Goal: Task Accomplishment & Management: Complete application form

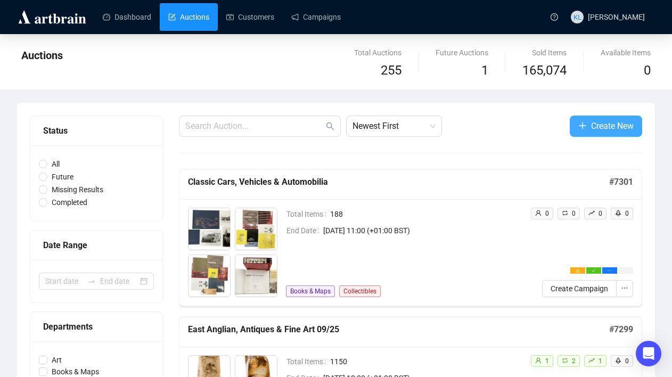
click at [573, 125] on button "Create New" at bounding box center [606, 126] width 72 height 21
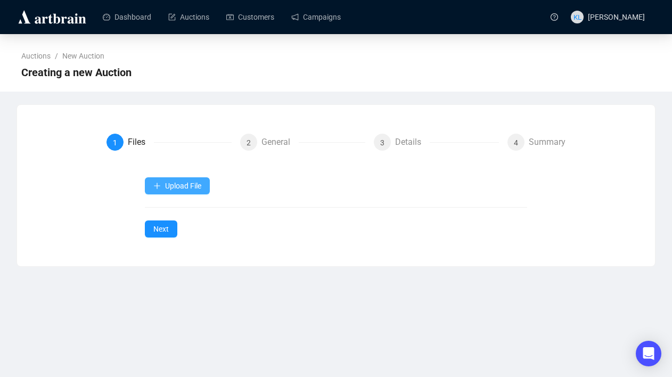
click at [191, 185] on span "Upload File" at bounding box center [183, 186] width 36 height 9
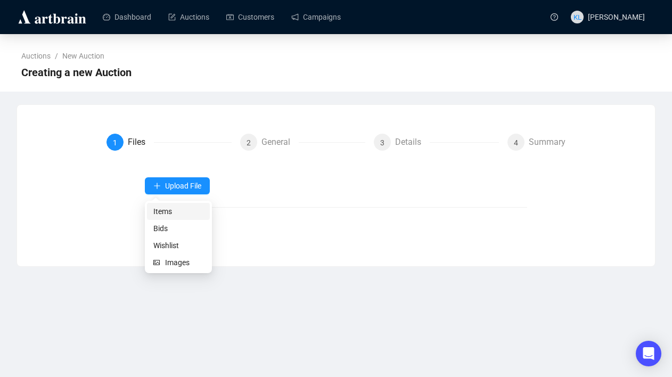
click at [175, 215] on span "Items" at bounding box center [178, 211] width 50 height 12
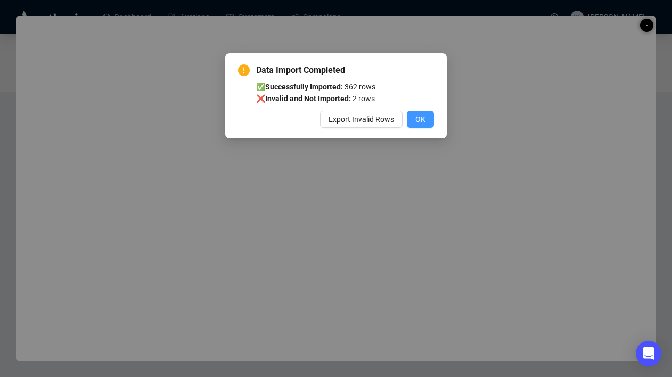
click at [416, 119] on span "OK" at bounding box center [420, 119] width 10 height 12
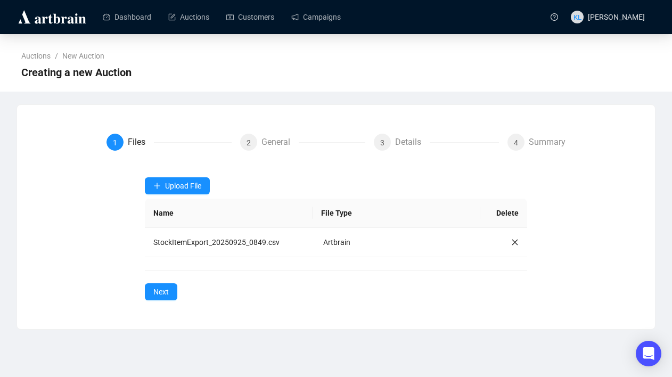
click at [619, 35] on div "Auctions / New Auction Creating a new Auction" at bounding box center [336, 62] width 672 height 57
click at [153, 290] on span "Next" at bounding box center [160, 292] width 15 height 12
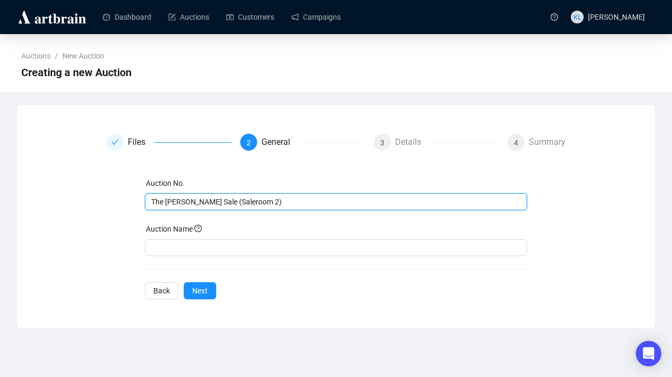
click at [193, 200] on input "The [PERSON_NAME] Sale (Saleroom 2)" at bounding box center [335, 202] width 368 height 12
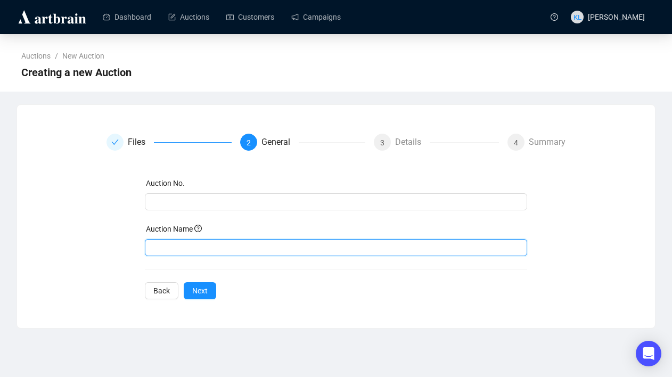
click at [191, 246] on input "text" at bounding box center [336, 247] width 383 height 17
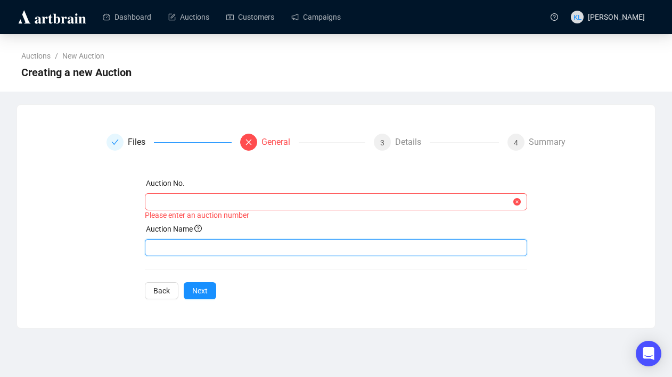
paste input "The [PERSON_NAME] Sale (Saleroom 2)"
drag, startPoint x: 281, startPoint y: 249, endPoint x: 234, endPoint y: 249, distance: 47.4
click at [234, 249] on input "The [PERSON_NAME] Sale (Saleroom 2)" at bounding box center [336, 247] width 383 height 17
type input "The [PERSON_NAME] Sale 09/25"
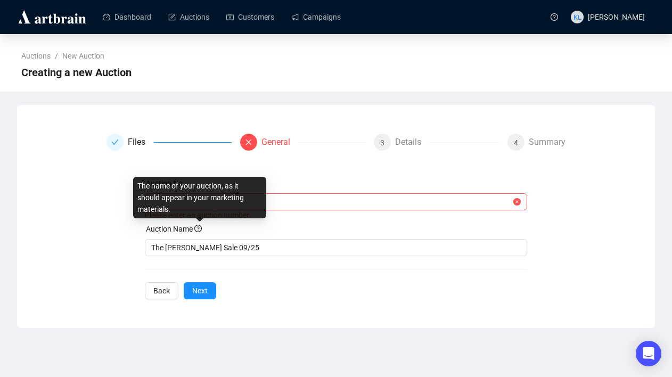
click at [205, 200] on div "The name of your auction, as it should appear in your marketing materials." at bounding box center [199, 198] width 133 height 42
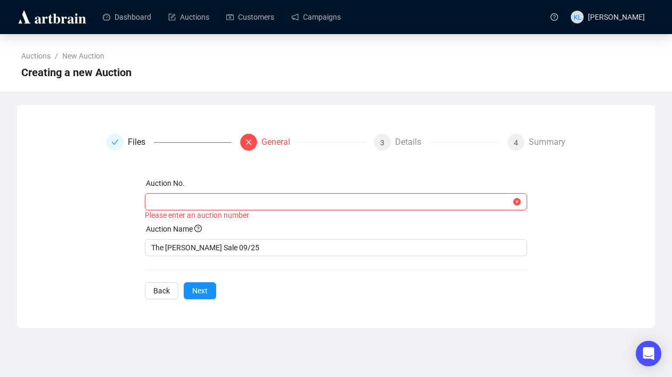
click at [302, 200] on input "text" at bounding box center [331, 202] width 360 height 12
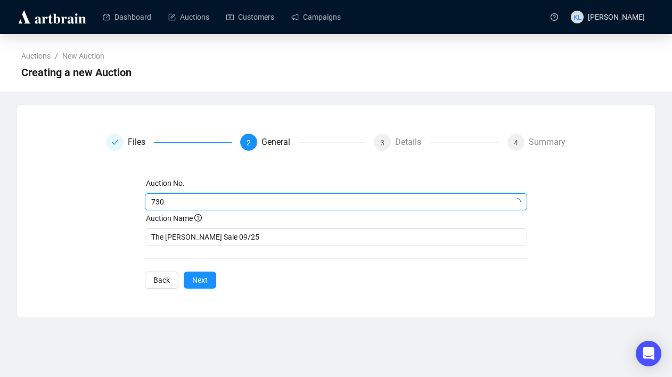
type input "7300"
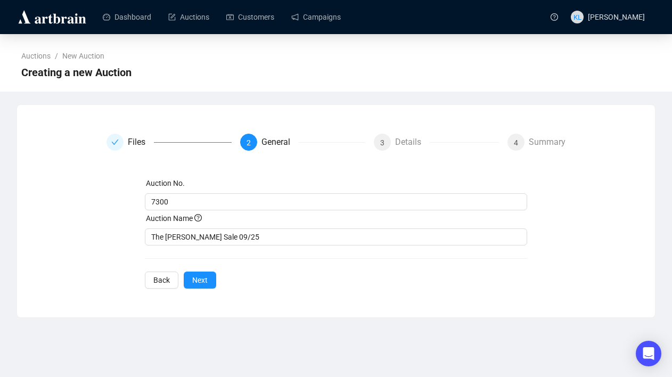
click at [197, 281] on span "Next" at bounding box center [199, 280] width 15 height 12
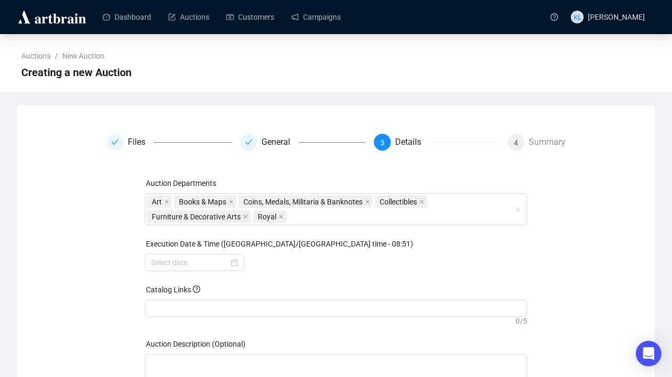
scroll to position [78, 0]
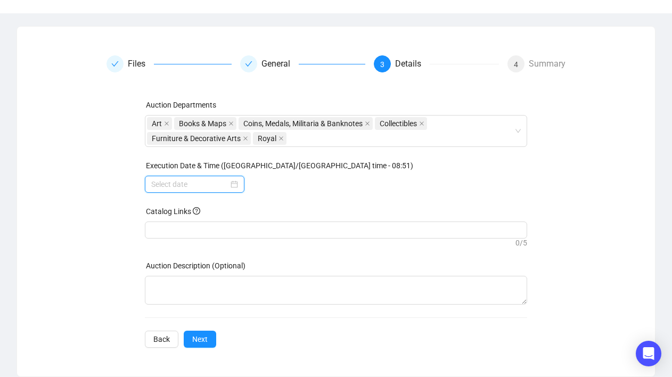
click at [201, 179] on input at bounding box center [189, 184] width 77 height 12
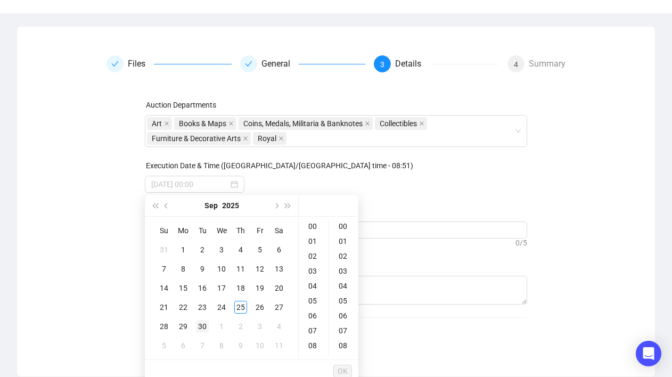
click at [197, 322] on div "30" at bounding box center [202, 326] width 13 height 13
click at [312, 316] on div "10" at bounding box center [314, 317] width 26 height 15
type input "[DATE] 10:00"
click at [343, 367] on span "OK" at bounding box center [343, 371] width 10 height 20
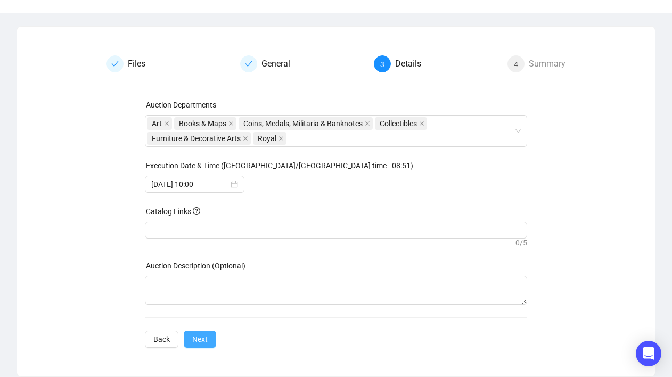
click at [203, 341] on span "Next" at bounding box center [199, 339] width 15 height 12
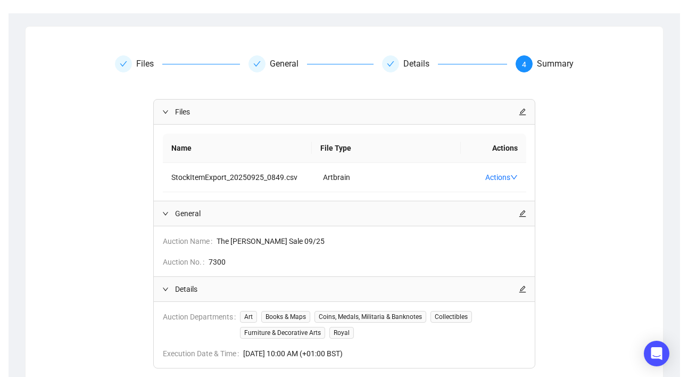
scroll to position [168, 0]
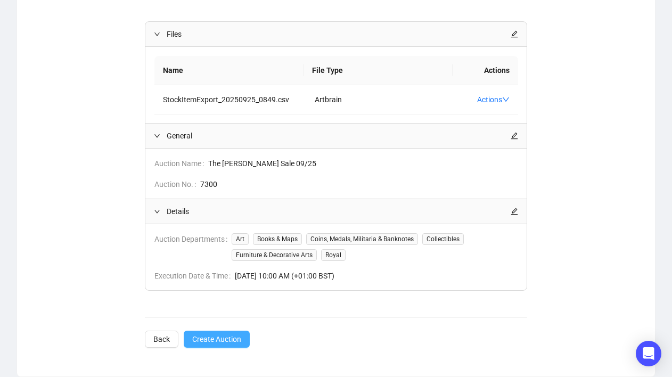
click at [220, 336] on span "Create Auction" at bounding box center [216, 339] width 49 height 12
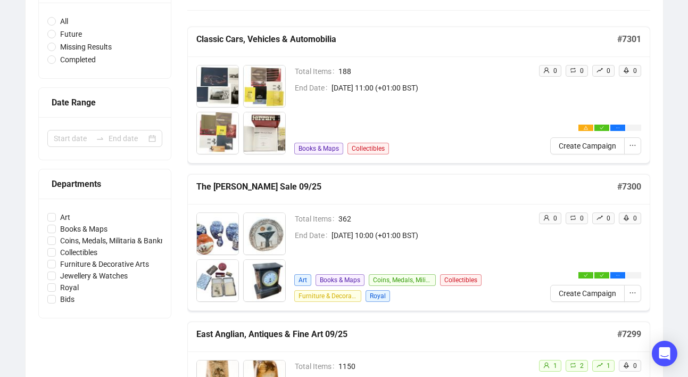
scroll to position [142, 0]
